Goal: Information Seeking & Learning: Learn about a topic

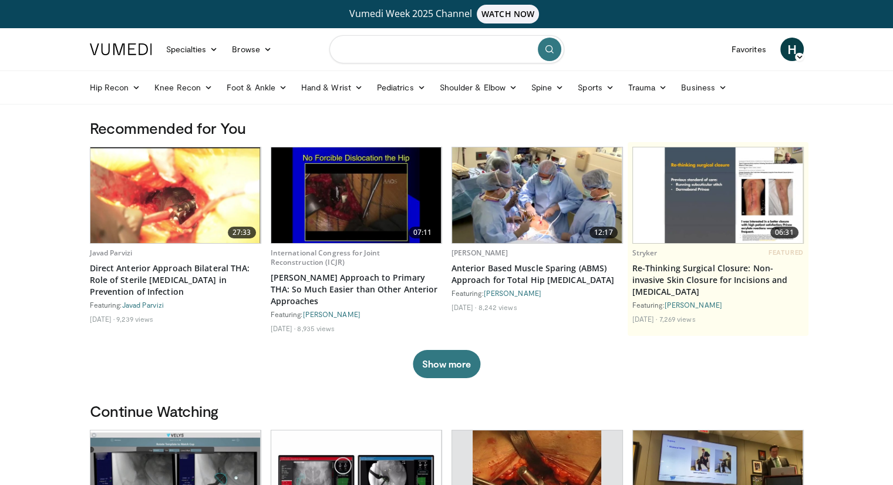
click at [425, 43] on input "Search topics, interventions" at bounding box center [446, 49] width 235 height 28
type input "*********"
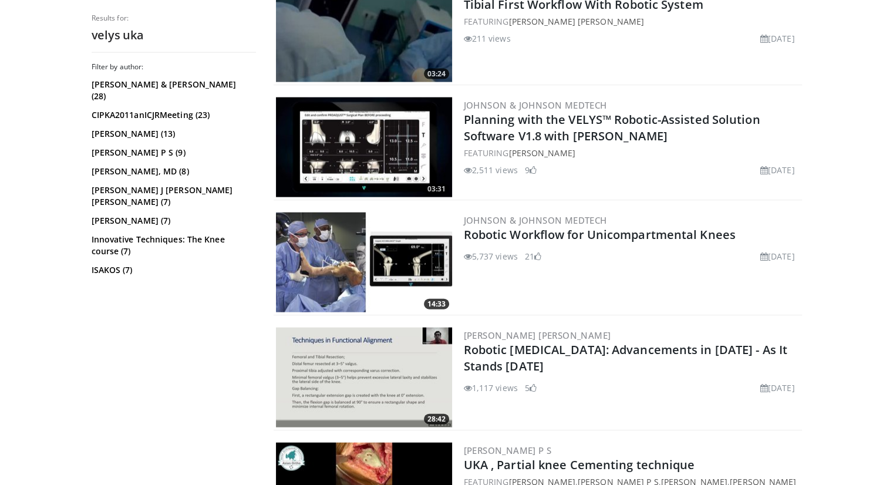
scroll to position [2595, 0]
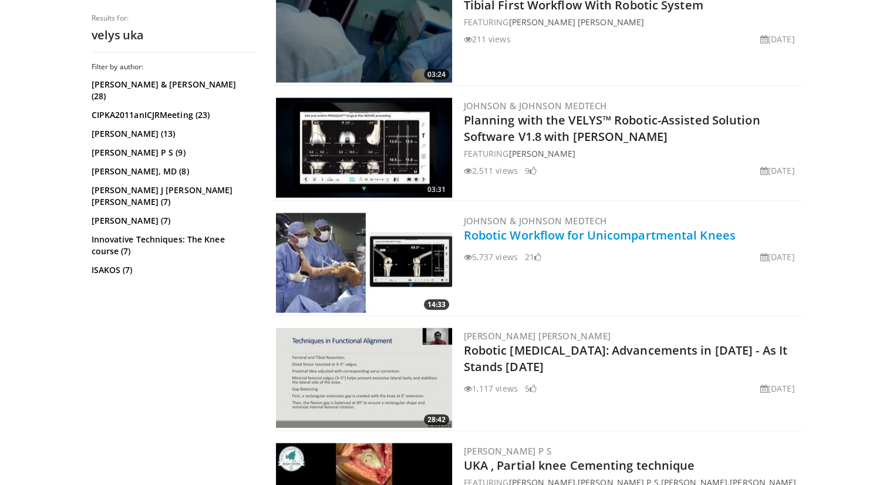
click at [487, 227] on link "Robotic Workflow for Unicompartmental Knees" at bounding box center [600, 235] width 272 height 16
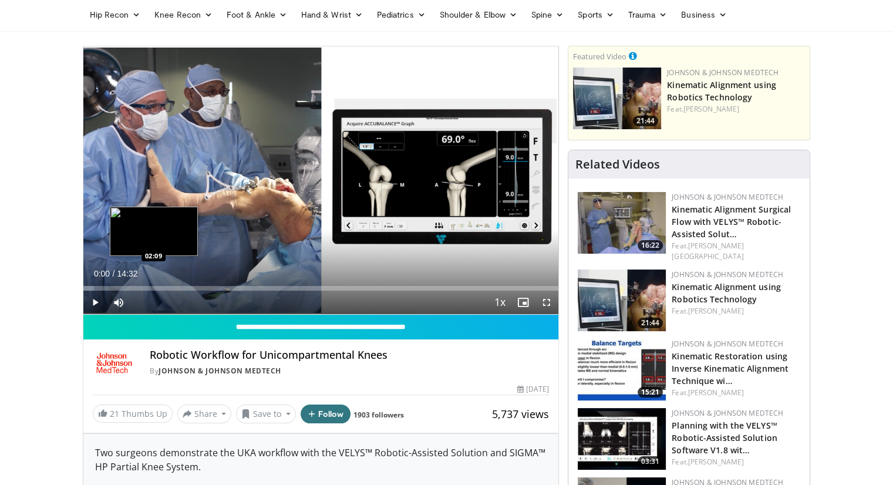
click at [153, 287] on div "Loaded : 2.30% 00:00 02:09" at bounding box center [321, 288] width 476 height 5
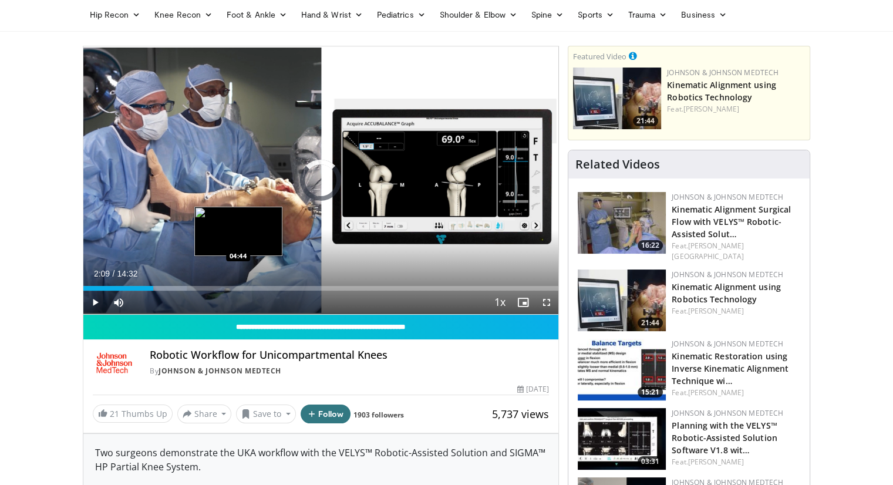
click at [238, 284] on div "Loaded : 21.81% 02:09 04:44" at bounding box center [321, 285] width 476 height 11
